Goal: Browse casually: Explore the website without a specific task or goal

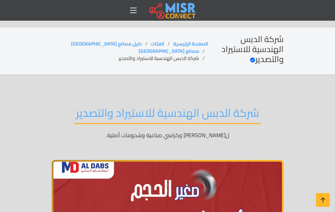
scroll to position [124, 0]
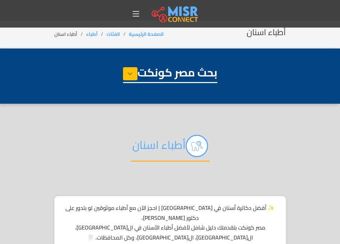
select select "*****"
select select "**********"
